Goal: Information Seeking & Learning: Learn about a topic

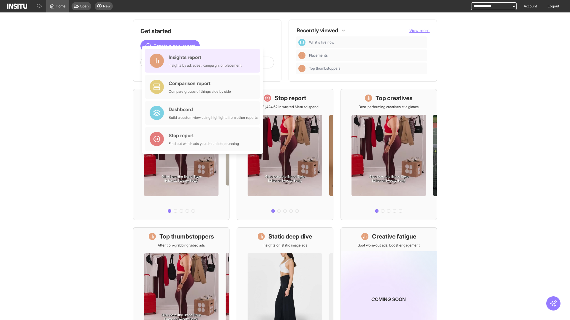
click at [204, 61] on div "Insights report Insights by ad, adset, campaign, or placement" at bounding box center [205, 61] width 73 height 14
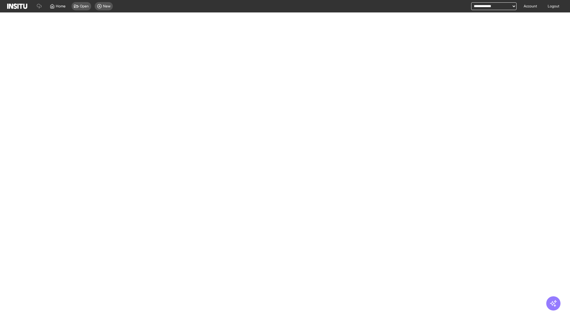
select select "**"
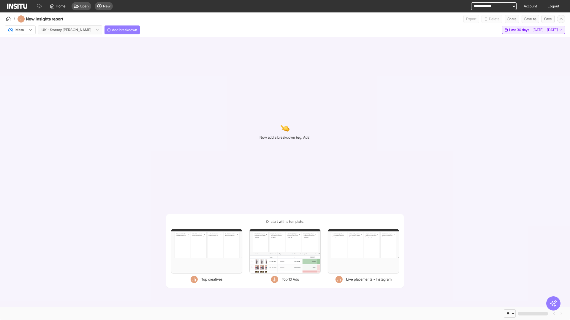
click at [521, 30] on span "Last 30 days - [DATE] - [DATE]" at bounding box center [533, 30] width 49 height 5
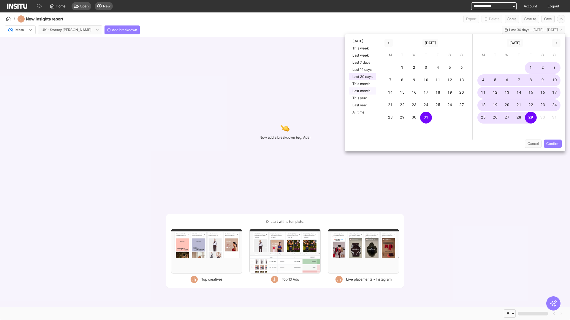
click at [362, 91] on button "Last month" at bounding box center [362, 91] width 27 height 7
